Goal: Task Accomplishment & Management: Complete application form

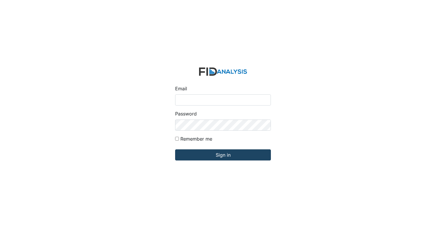
type input "[EMAIL_ADDRESS][DOMAIN_NAME]"
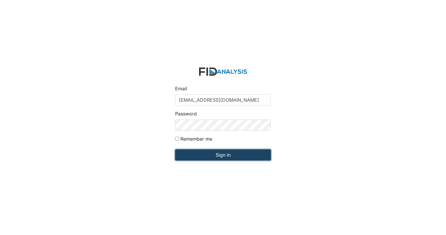
click at [207, 154] on input "Sign in" at bounding box center [223, 154] width 96 height 11
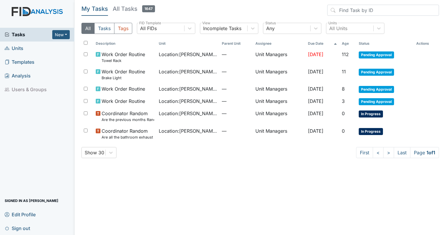
click at [17, 46] on span "Units" at bounding box center [14, 48] width 19 height 9
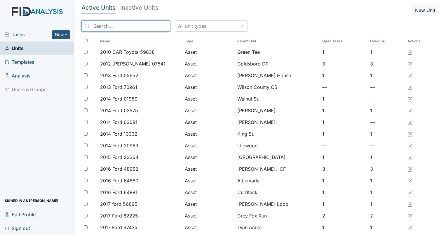
click at [97, 23] on input "search" at bounding box center [125, 25] width 89 height 11
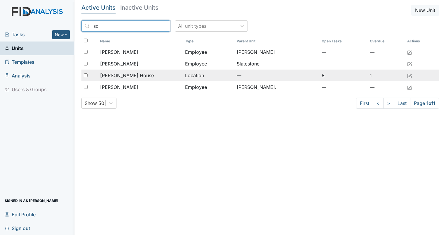
type input "sc"
click at [87, 73] on div at bounding box center [89, 76] width 16 height 12
checkbox input "true"
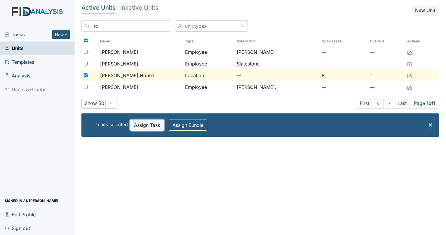
click at [151, 126] on button "Assign Task" at bounding box center [147, 124] width 34 height 11
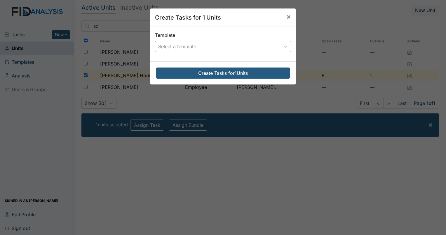
click at [190, 48] on div "Select a template" at bounding box center [177, 46] width 38 height 7
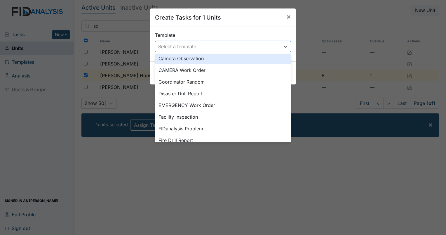
scroll to position [82, 0]
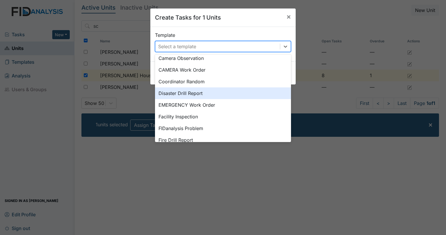
click at [222, 93] on div "Disaster Drill Report" at bounding box center [223, 93] width 136 height 12
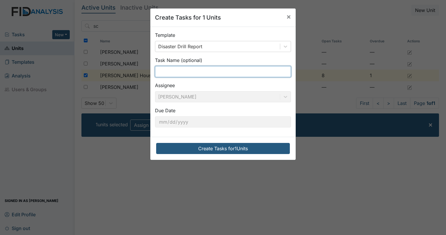
click at [173, 72] on input "text" at bounding box center [223, 71] width 136 height 11
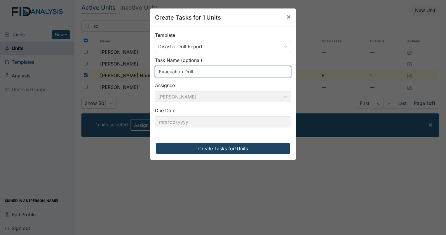
type input "Evacuation Drill"
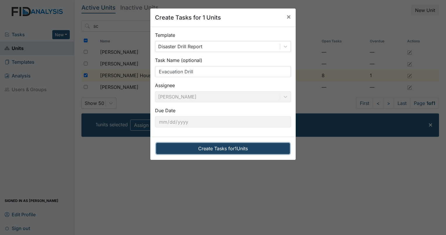
click at [192, 149] on button "Create Tasks for 1 Units" at bounding box center [223, 148] width 134 height 11
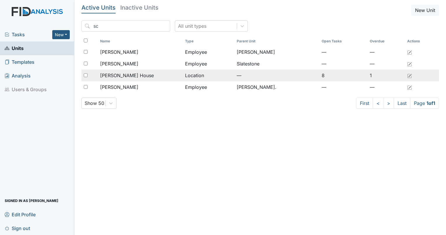
click at [86, 73] on input "checkbox" at bounding box center [86, 75] width 4 height 4
checkbox input "true"
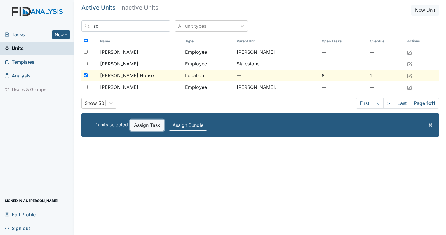
click at [145, 126] on button "Assign Task" at bounding box center [147, 124] width 34 height 11
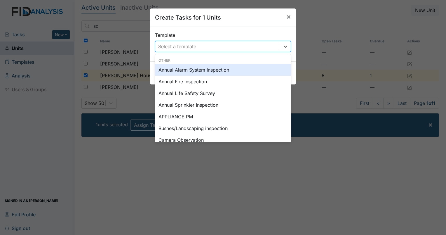
click at [169, 46] on div "Select a template" at bounding box center [177, 46] width 38 height 7
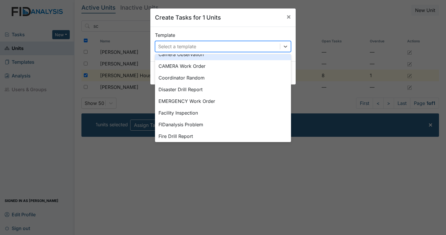
scroll to position [113, 0]
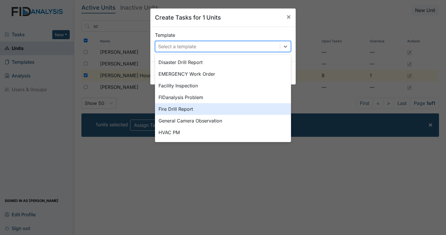
drag, startPoint x: 228, startPoint y: 106, endPoint x: 234, endPoint y: 87, distance: 19.5
click at [234, 87] on div "Annual Alarm System Inspection Annual Fire Inspection Annual Life Safety Survey…" at bounding box center [223, 135] width 136 height 369
click at [235, 109] on div "Fire Drill Report" at bounding box center [223, 109] width 136 height 12
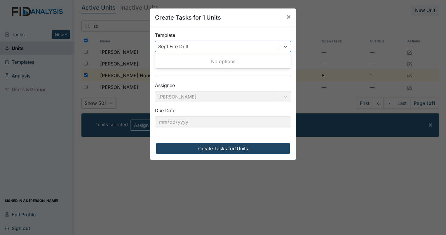
type input "Sept Fire Drill"
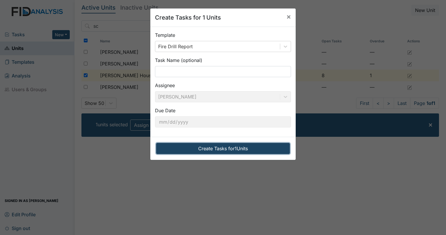
click at [198, 145] on button "Create Tasks for 1 Units" at bounding box center [223, 148] width 134 height 11
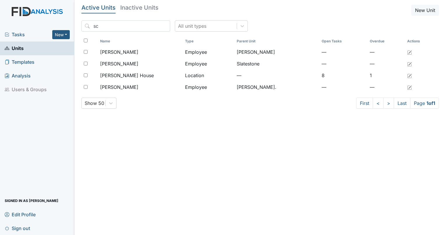
click at [22, 39] on div "Tasks New Form Inspection Document Bundle" at bounding box center [37, 35] width 74 height 14
click at [20, 32] on span "Tasks" at bounding box center [29, 34] width 48 height 7
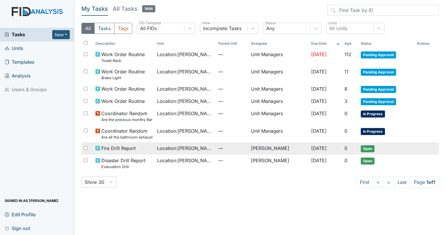
click at [369, 149] on span "Open" at bounding box center [368, 148] width 14 height 7
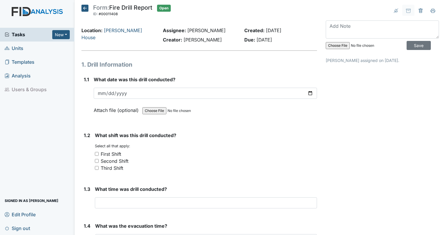
drag, startPoint x: 284, startPoint y: 161, endPoint x: 177, endPoint y: 130, distance: 111.3
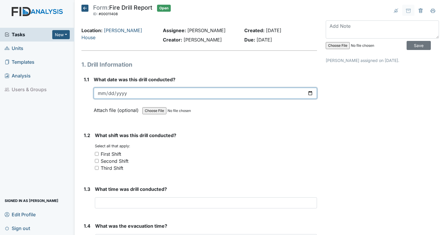
click at [305, 91] on input "date" at bounding box center [205, 93] width 223 height 11
type input "2025-09-14"
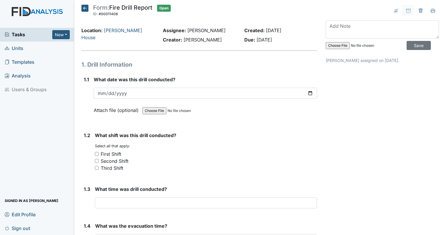
drag, startPoint x: 177, startPoint y: 157, endPoint x: 95, endPoint y: 167, distance: 82.6
click at [95, 167] on input "Third Shift" at bounding box center [97, 168] width 4 height 4
checkbox input "true"
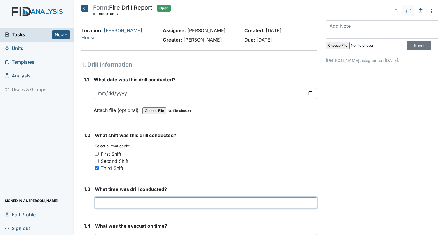
click at [118, 203] on input "text" at bounding box center [206, 202] width 222 height 11
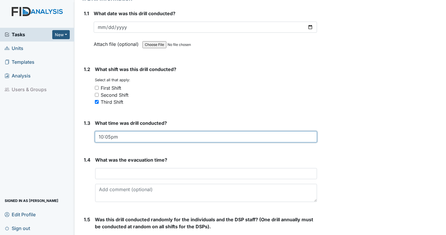
scroll to position [93, 0]
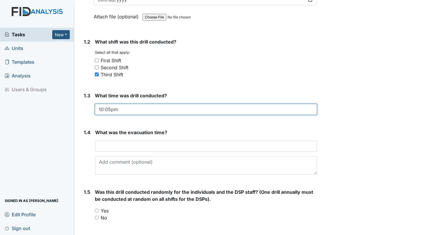
type input "10:05pm"
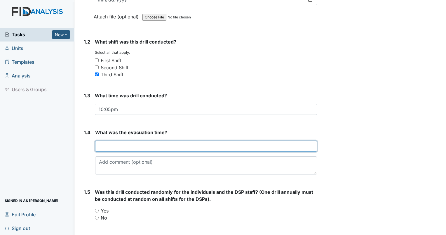
click at [107, 146] on input "text" at bounding box center [206, 145] width 222 height 11
type input "2mins."
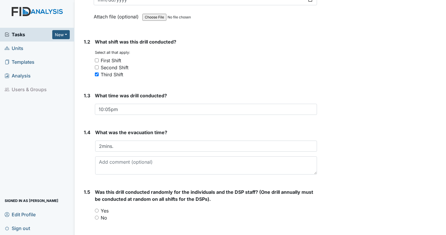
click at [96, 217] on input "No" at bounding box center [97, 218] width 4 height 4
radio input "true"
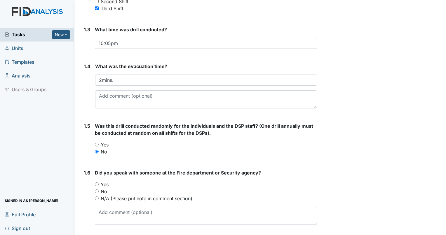
scroll to position [206, 0]
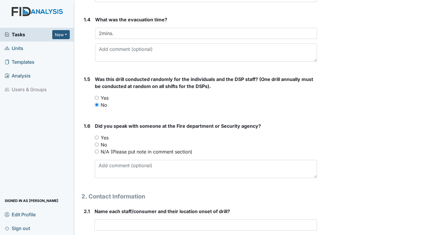
click at [96, 136] on input "Yes" at bounding box center [97, 138] width 4 height 4
radio input "true"
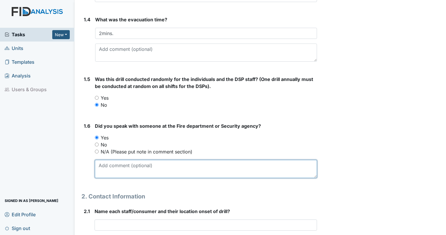
click at [111, 166] on textarea at bounding box center [206, 169] width 222 height 18
type textarea "n"
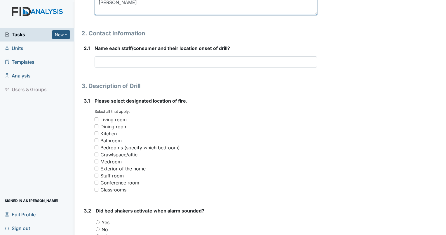
scroll to position [369, 0]
type textarea "Nancy"
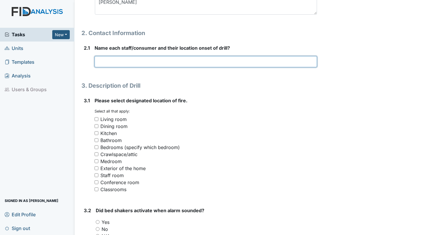
click at [121, 58] on input "text" at bounding box center [206, 61] width 223 height 11
type input "Charity E. - Kitchen Area"
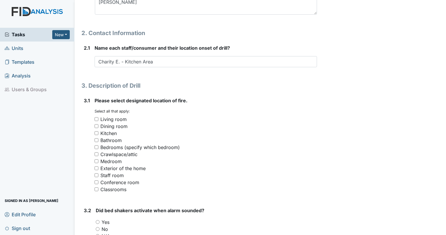
click at [97, 118] on input "Living room" at bounding box center [97, 119] width 4 height 4
checkbox input "true"
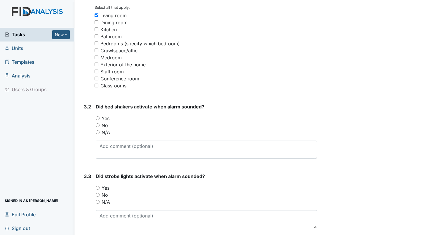
scroll to position [479, 0]
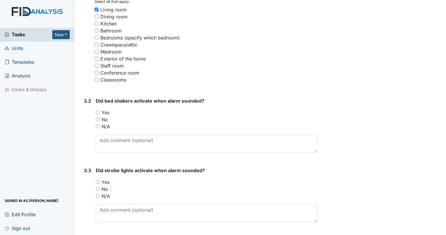
click at [99, 126] on input "N/A" at bounding box center [98, 126] width 4 height 4
radio input "true"
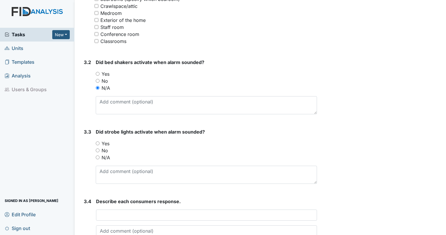
scroll to position [520, 0]
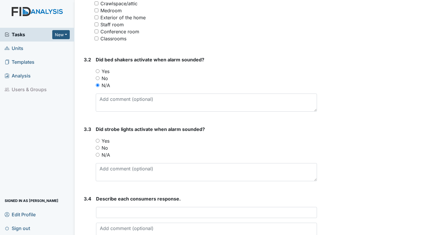
click at [99, 140] on input "Yes" at bounding box center [98, 141] width 4 height 4
radio input "true"
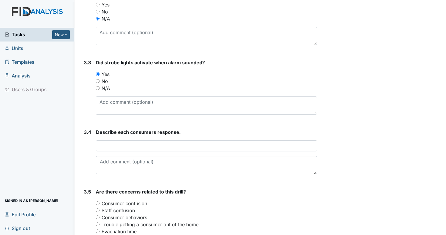
scroll to position [588, 0]
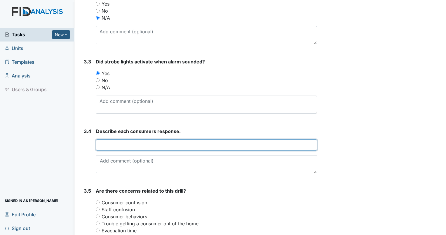
click at [277, 142] on input "text" at bounding box center [206, 144] width 221 height 11
type input "All individuals exited from hallway exit on the side of home."
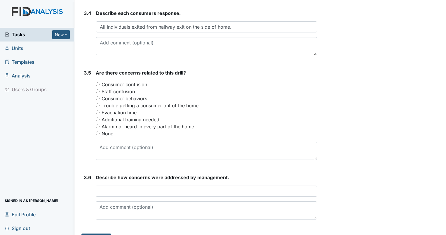
scroll to position [718, 0]
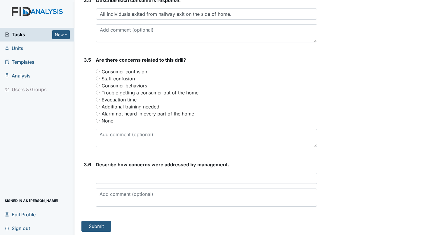
click at [112, 120] on label "None" at bounding box center [108, 120] width 12 height 7
click at [100, 120] on input "None" at bounding box center [98, 121] width 4 height 4
radio input "true"
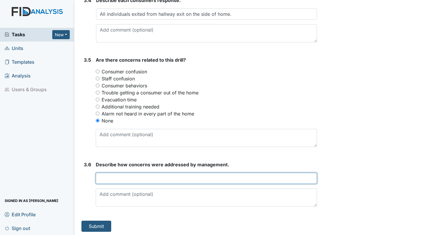
click at [114, 178] on input "text" at bounding box center [206, 178] width 221 height 11
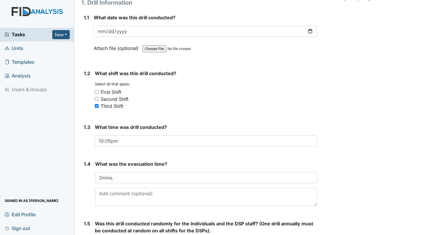
scroll to position [0, 0]
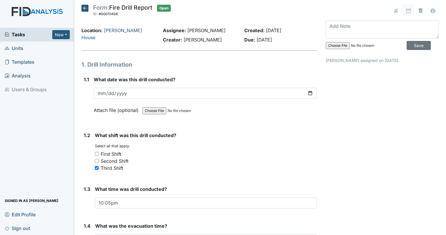
type input "No concerns all individuals exited home in a timely manner."
click at [334, 46] on input "file" at bounding box center [365, 46] width 79 height 14
click at [338, 43] on input "file" at bounding box center [365, 46] width 79 height 14
type input "C:\fakepath\FireDrillsept25.pdf"
click at [407, 46] on input "Save" at bounding box center [419, 45] width 24 height 9
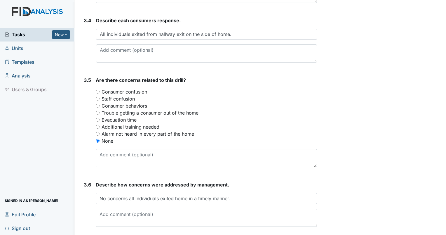
scroll to position [718, 0]
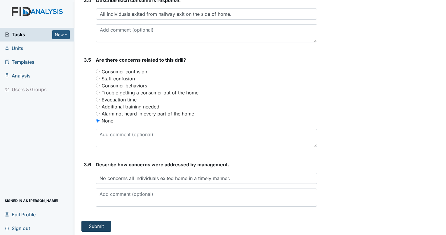
click at [103, 228] on button "Submit" at bounding box center [96, 226] width 30 height 11
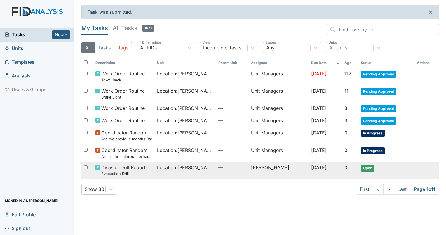
click at [375, 169] on span "Open" at bounding box center [368, 167] width 14 height 7
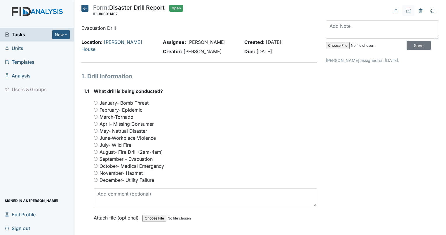
click at [97, 158] on input "September - Evacuation" at bounding box center [96, 159] width 4 height 4
radio input "true"
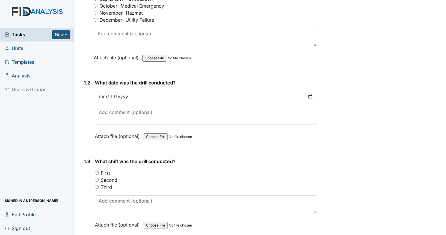
scroll to position [175, 0]
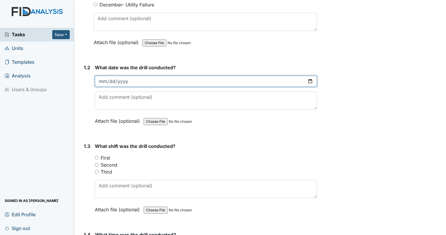
click at [306, 81] on input "date" at bounding box center [206, 81] width 222 height 11
type input "2025-09-11"
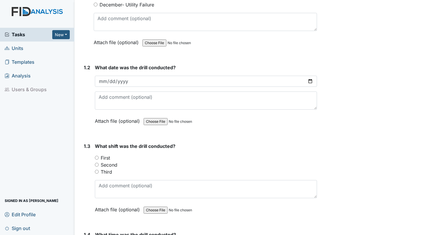
click at [97, 163] on input "Second" at bounding box center [97, 165] width 4 height 4
radio input "true"
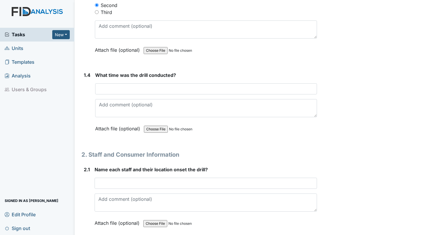
scroll to position [354, 0]
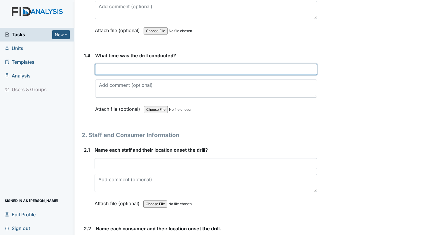
click at [239, 64] on input "text" at bounding box center [206, 69] width 222 height 11
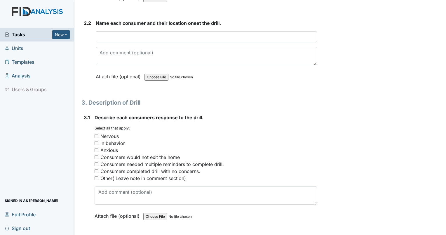
scroll to position [419, 0]
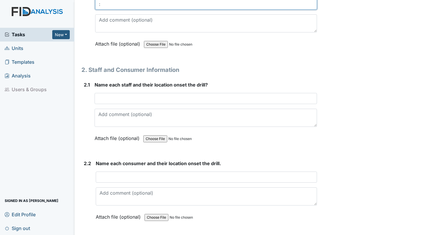
type input ":"
click at [322, 65] on div "Archive Task × Are you sure you want to archive this task? It will appear as in…" at bounding box center [383, 149] width 122 height 1128
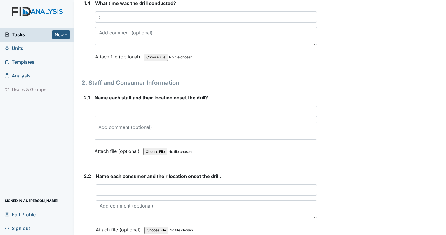
scroll to position [405, 0]
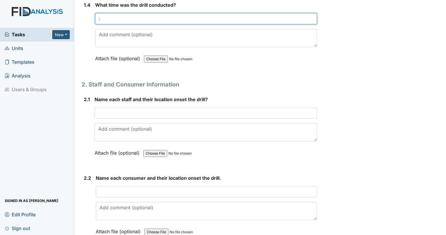
click at [225, 22] on input ":" at bounding box center [206, 18] width 222 height 11
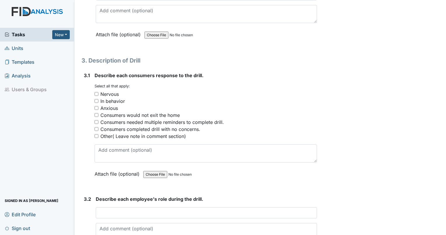
scroll to position [610, 0]
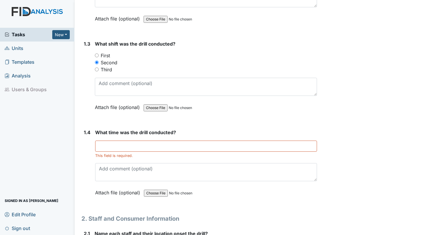
scroll to position [278, 0]
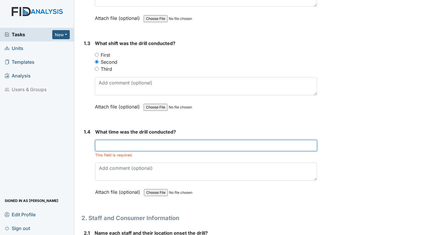
click at [164, 146] on input "text" at bounding box center [206, 145] width 222 height 11
type input "3:35pm"
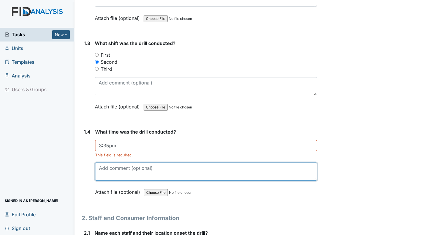
click at [282, 179] on textarea at bounding box center [206, 171] width 222 height 18
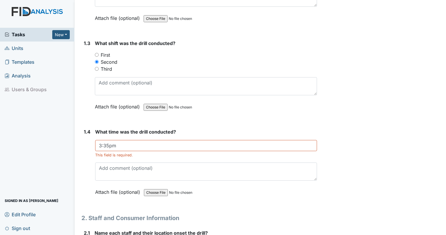
click at [272, 157] on div "What time was the drill conducted? 3:35pm This field is required. Attach file (…" at bounding box center [206, 163] width 222 height 71
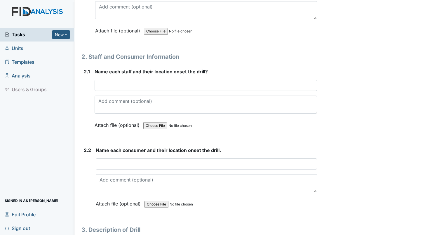
scroll to position [439, 0]
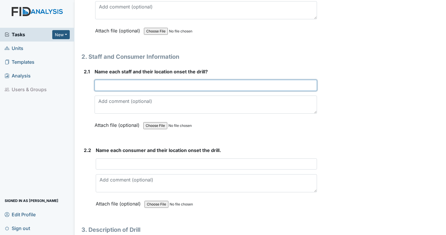
click at [121, 82] on input "text" at bounding box center [206, 85] width 223 height 11
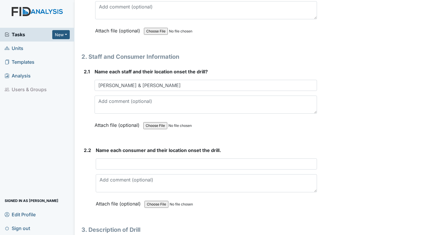
click at [383, 150] on div "Archive Task × Are you sure you want to archive this task? It will appear as in…" at bounding box center [383, 132] width 122 height 1134
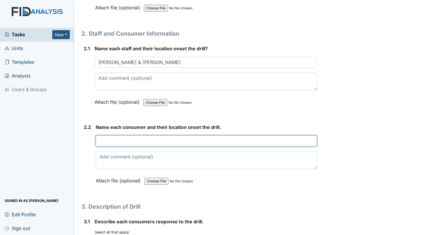
click at [238, 137] on input "text" at bounding box center [206, 140] width 221 height 11
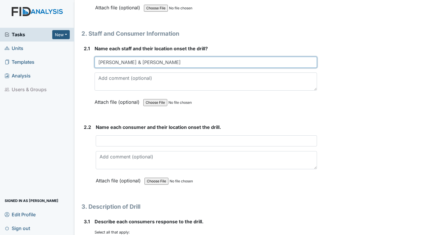
click at [122, 58] on input "Dorothy S. & Aylisha M." at bounding box center [206, 62] width 223 height 11
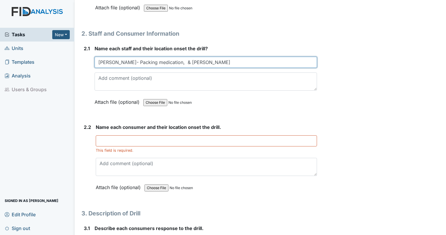
click at [143, 61] on input "Dorothy S.- Packing medication, & Aylisha M." at bounding box center [206, 62] width 223 height 11
click at [289, 59] on input "Dorothy S.- Packing copying MAR, medications, emergency foods & Aylisha M." at bounding box center [206, 62] width 223 height 11
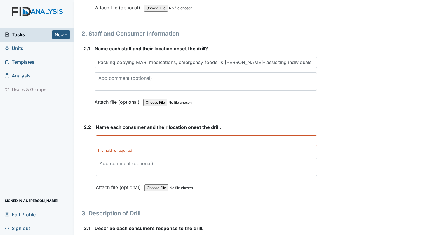
scroll to position [0, 0]
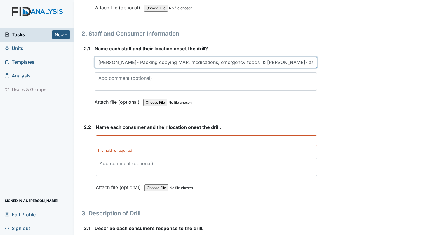
click at [302, 60] on input "Dorothy S.- Packing copying MAR, medications, emergency foods & Aylisha M.- ass…" at bounding box center [206, 62] width 223 height 11
type input "Dorothy S.- Packing copying MAR, medications, emergency foods & Aylisha M.- ass…"
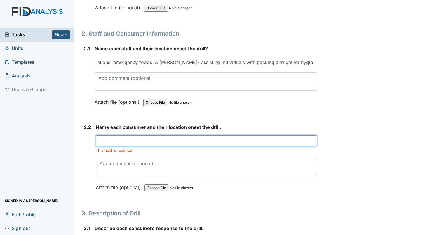
scroll to position [0, 0]
click at [175, 140] on input "text" at bounding box center [206, 140] width 221 height 11
type input "Linwood, Karen, Mariah, Christina, Arthur"
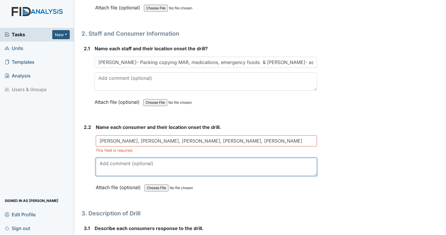
click at [142, 168] on textarea at bounding box center [206, 167] width 221 height 18
type textarea "All individuals are in they rooms with being assisted with packing."
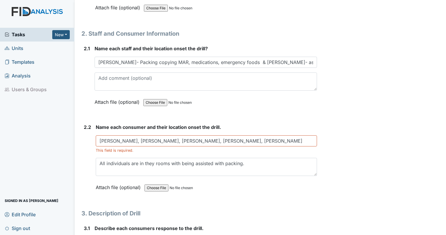
click at [338, 186] on div "Archive Task × Are you sure you want to archive this task? It will appear as in…" at bounding box center [383, 112] width 122 height 1141
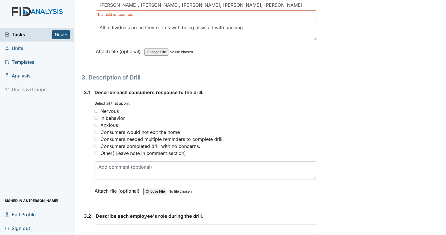
scroll to position [599, 0]
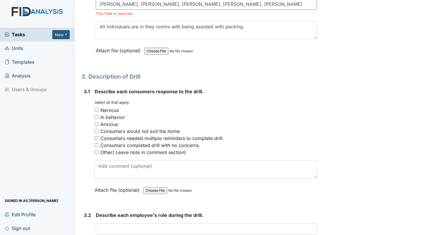
click at [113, 108] on div "Nervous" at bounding box center [109, 110] width 18 height 7
click at [98, 108] on input "Nervous" at bounding box center [97, 110] width 4 height 4
checkbox input "true"
click at [123, 114] on div "In behavior" at bounding box center [112, 117] width 25 height 7
click at [98, 115] on input "In behavior" at bounding box center [97, 117] width 4 height 4
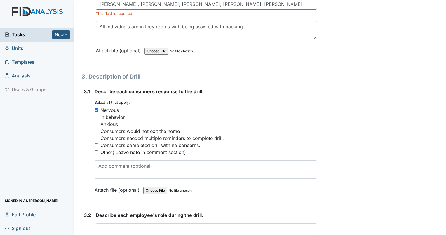
checkbox input "true"
click at [122, 122] on div "Anxious" at bounding box center [206, 124] width 223 height 7
click at [117, 123] on div "Anxious" at bounding box center [109, 124] width 18 height 7
click at [98, 123] on input "Anxious" at bounding box center [97, 124] width 4 height 4
checkbox input "true"
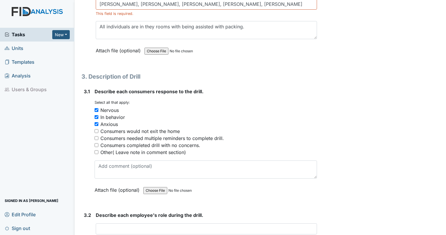
click at [202, 136] on div "Consumers needed multiple reminders to complete drill." at bounding box center [162, 138] width 124 height 7
click at [98, 136] on input "Consumers needed multiple reminders to complete drill." at bounding box center [97, 138] width 4 height 4
checkbox input "true"
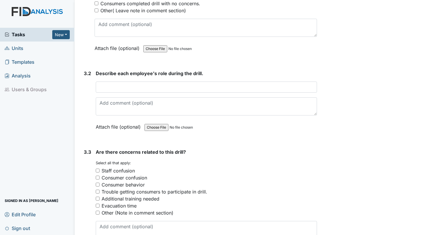
scroll to position [743, 0]
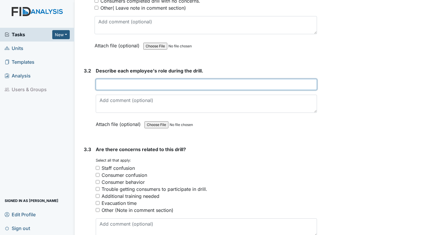
click at [153, 85] on input "text" at bounding box center [206, 84] width 221 height 11
type input "Dorothy S. - Aylisha M"
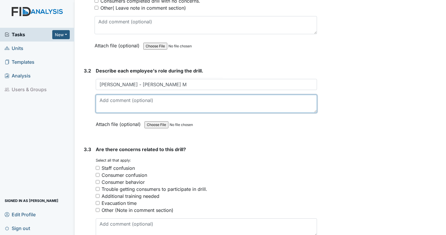
click at [136, 98] on textarea at bounding box center [206, 104] width 221 height 18
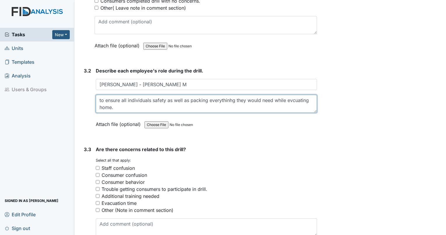
drag, startPoint x: 230, startPoint y: 102, endPoint x: 222, endPoint y: 98, distance: 9.4
type textarea "to ensure all individuals safety as well as packing everything they would need …"
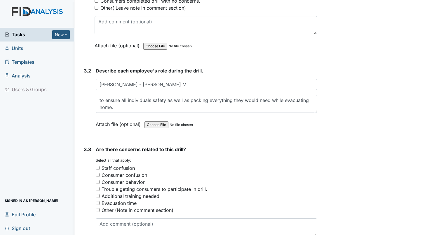
click at [125, 194] on div "Additional training needed" at bounding box center [131, 195] width 58 height 7
click at [100, 194] on input "Additional training needed" at bounding box center [98, 196] width 4 height 4
checkbox input "true"
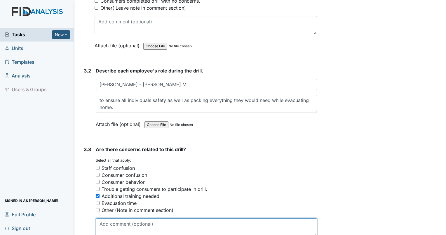
click at [234, 223] on textarea at bounding box center [206, 227] width 221 height 18
drag, startPoint x: 108, startPoint y: 226, endPoint x: 121, endPoint y: 144, distance: 83.6
click at [121, 146] on strong "Are there concerns related to this drill?" at bounding box center [206, 149] width 221 height 7
type textarea "Multiple prompts was made."
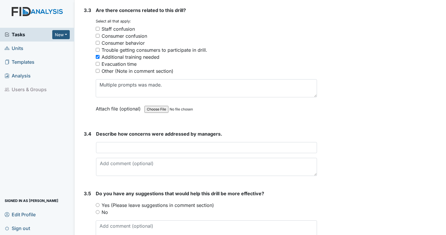
scroll to position [912, 0]
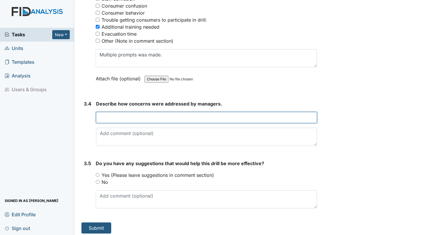
click at [128, 114] on input "text" at bounding box center [206, 117] width 221 height 11
type input "Dorothy S."
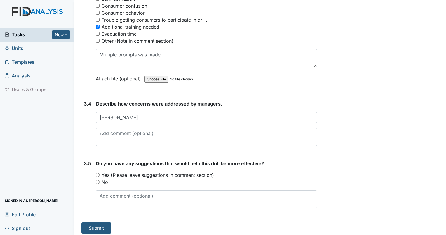
click at [181, 130] on textarea at bounding box center [206, 137] width 221 height 18
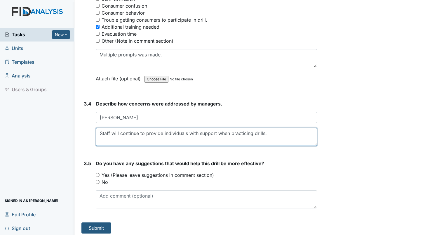
type textarea "Staff will continue to provide individuals with support when practicing drills."
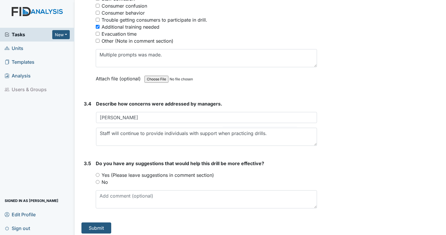
click at [98, 180] on input "No" at bounding box center [98, 182] width 4 height 4
radio input "true"
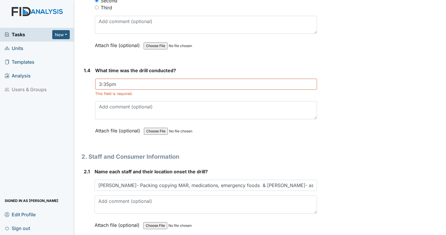
scroll to position [0, 0]
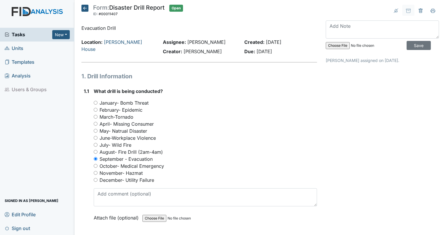
drag, startPoint x: 335, startPoint y: 45, endPoint x: 322, endPoint y: 40, distance: 14.2
click at [329, 44] on input "file" at bounding box center [365, 46] width 79 height 14
type input "C:\fakepath\Drill92025.pdf"
click at [407, 47] on input "Save" at bounding box center [419, 45] width 24 height 9
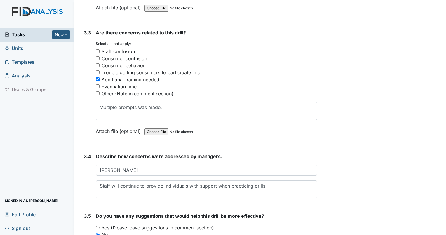
scroll to position [912, 0]
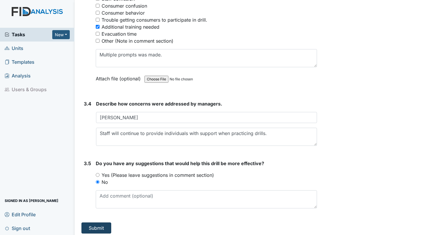
click at [107, 228] on button "Submit" at bounding box center [96, 227] width 30 height 11
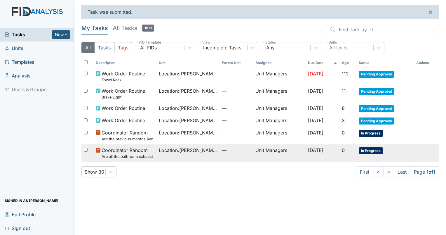
click at [432, 144] on td at bounding box center [426, 146] width 25 height 5
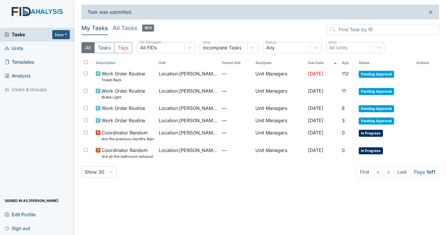
click at [18, 228] on span "Sign out" at bounding box center [17, 227] width 25 height 9
